Goal: Find specific page/section: Find specific page/section

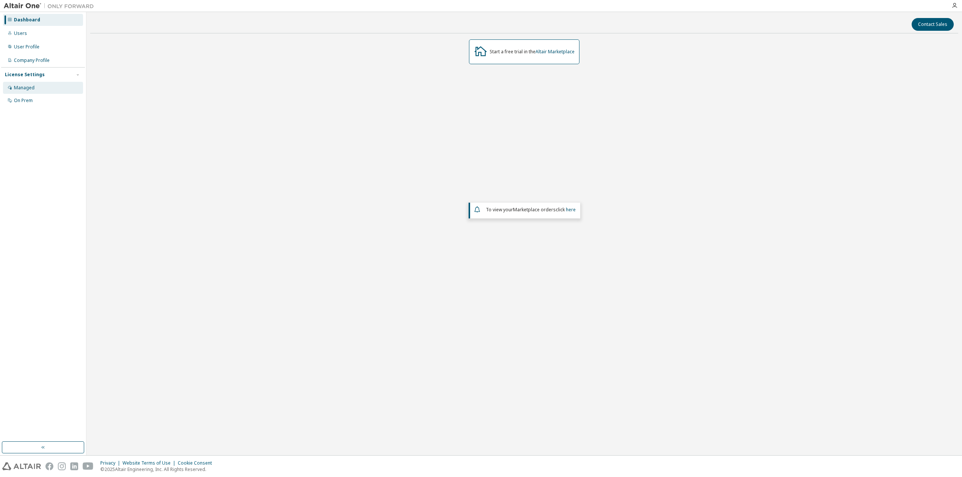
click at [29, 89] on div "Managed" at bounding box center [24, 88] width 21 height 6
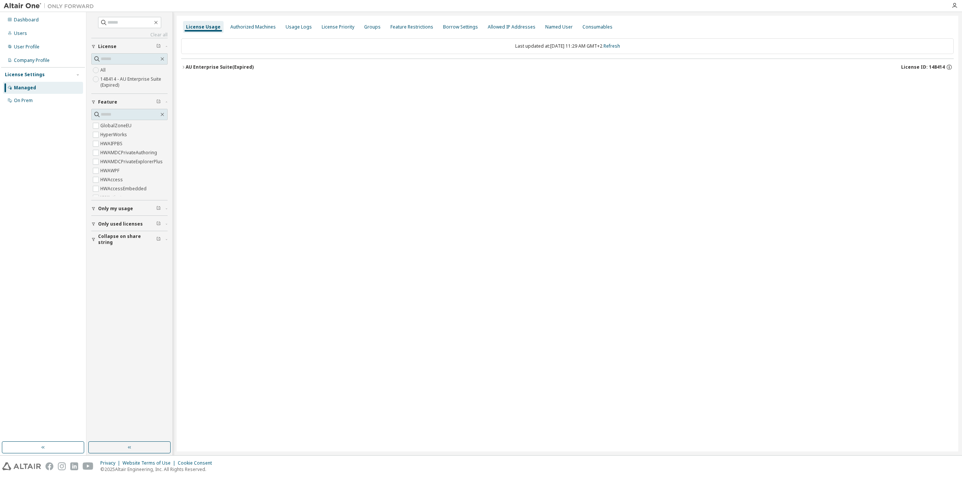
click at [184, 66] on icon "button" at bounding box center [183, 67] width 5 height 5
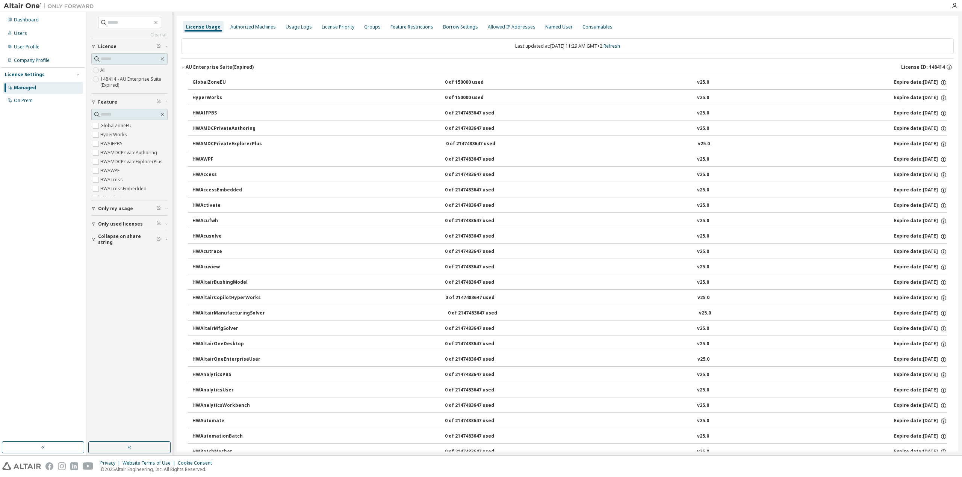
click at [184, 66] on icon "button" at bounding box center [183, 67] width 5 height 5
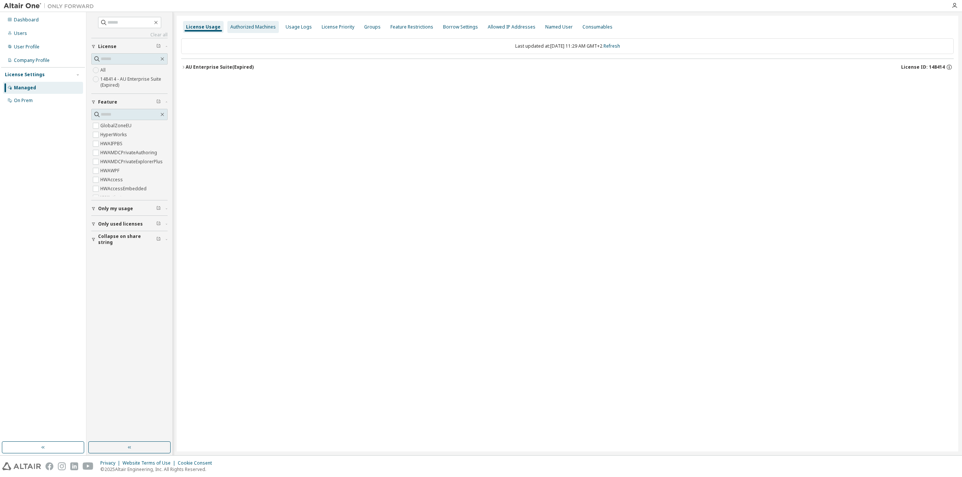
click at [251, 26] on div "Authorized Machines" at bounding box center [252, 27] width 45 height 6
